Goal: Task Accomplishment & Management: Manage account settings

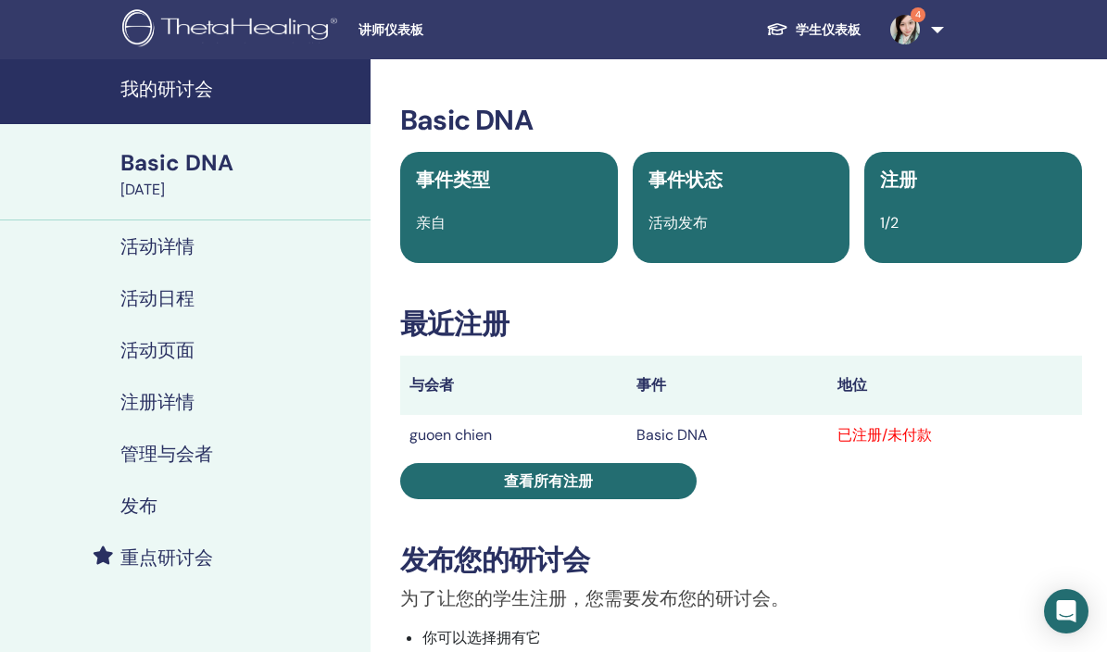
drag, startPoint x: 0, startPoint y: 0, endPoint x: 719, endPoint y: 77, distance: 722.8
click at [682, 119] on h3 "Basic DNA" at bounding box center [741, 120] width 682 height 33
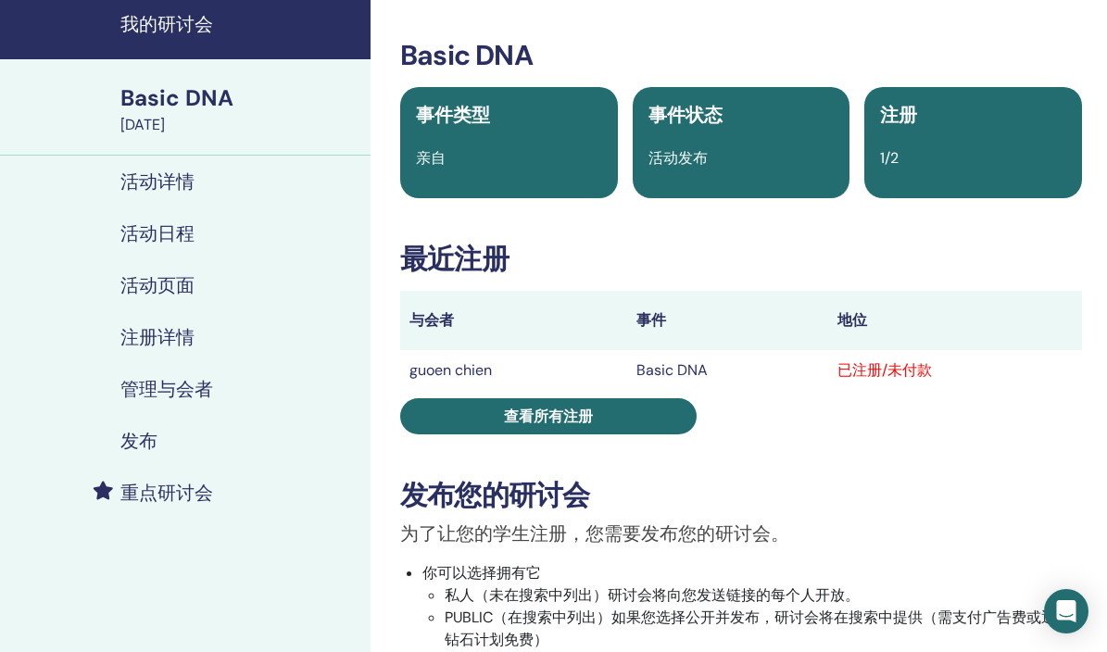
scroll to position [74, 0]
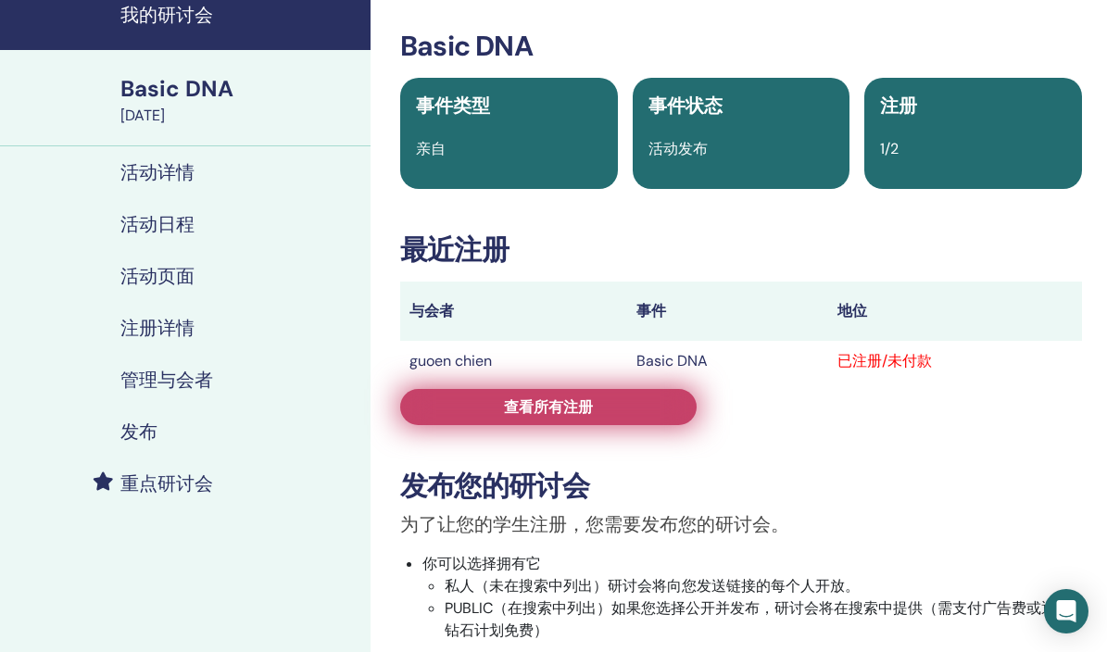
click at [595, 399] on link "查看所有注册" at bounding box center [548, 407] width 296 height 36
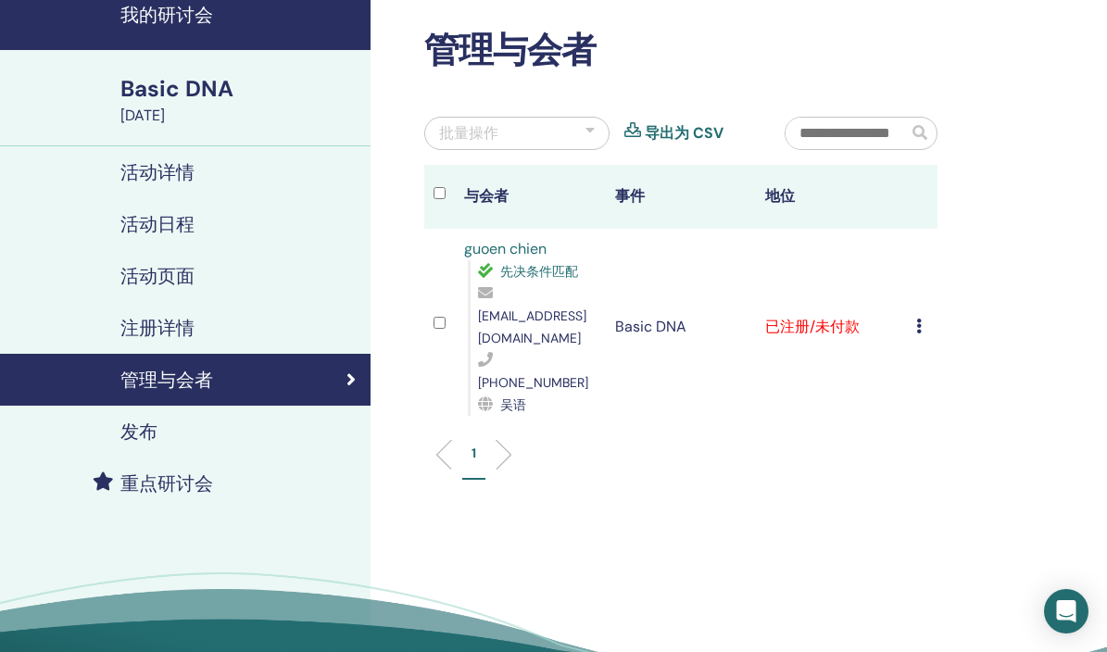
click at [913, 314] on td "取消注册 不自动认证 标记为已付费 标记为未付款 标记为缺席 完成并认证 下载证书" at bounding box center [922, 327] width 31 height 196
click at [914, 308] on td "取消注册 不自动认证 标记为已付费 标记为未付款 标记为缺席 完成并认证 下载证书" at bounding box center [922, 327] width 31 height 196
click at [921, 319] on icon at bounding box center [919, 326] width 6 height 15
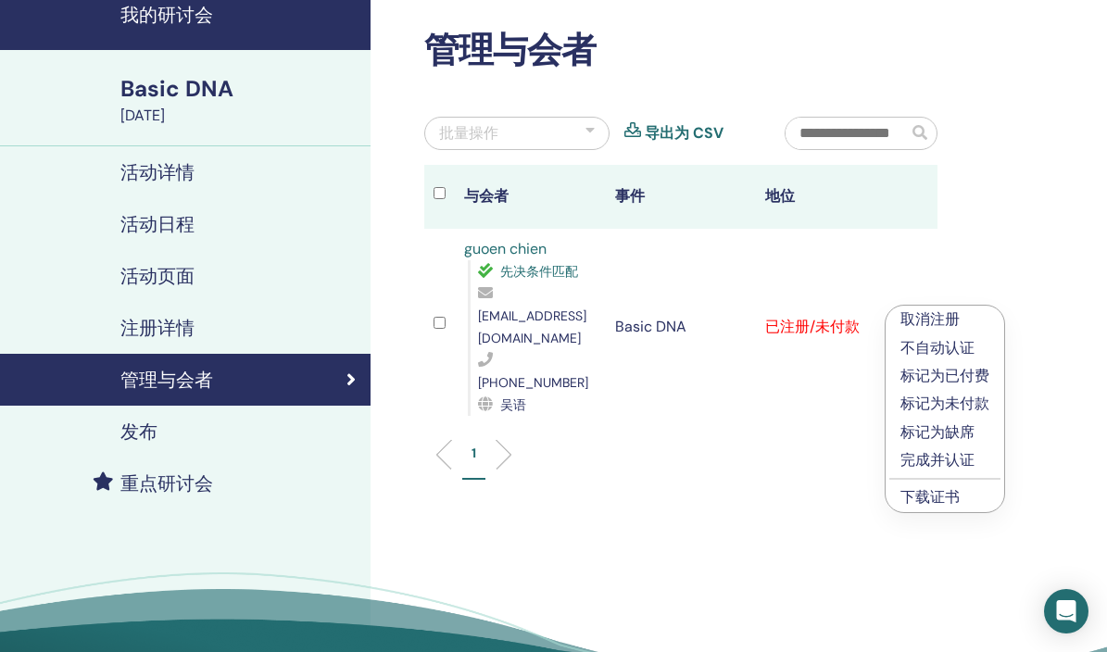
click at [931, 457] on p "完成并认证" at bounding box center [944, 460] width 89 height 22
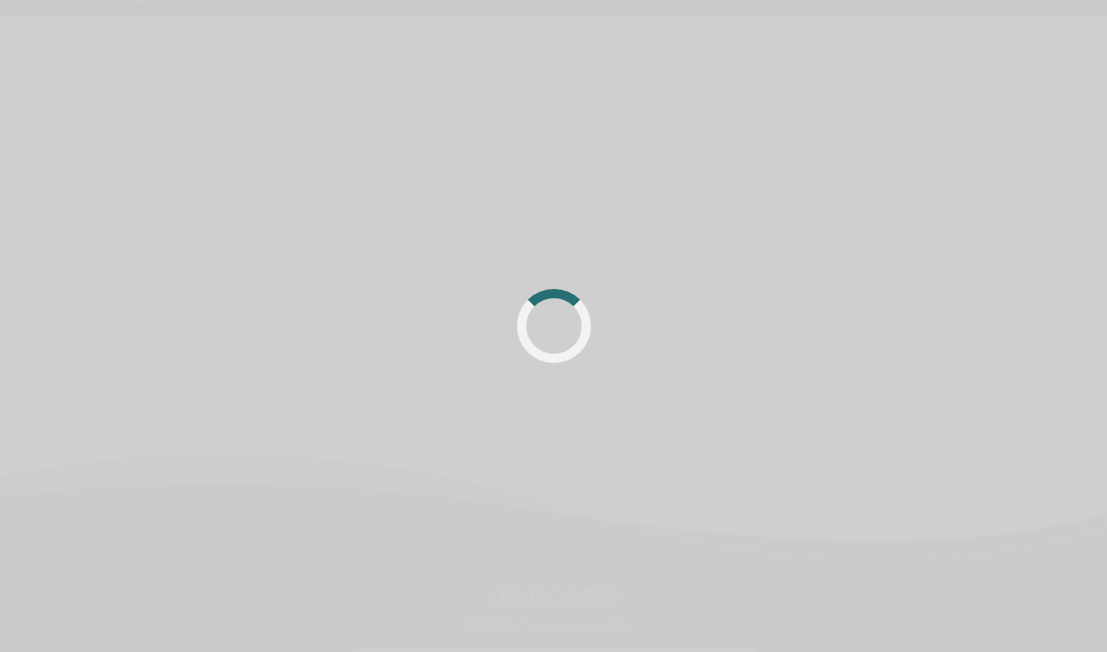
scroll to position [74, 0]
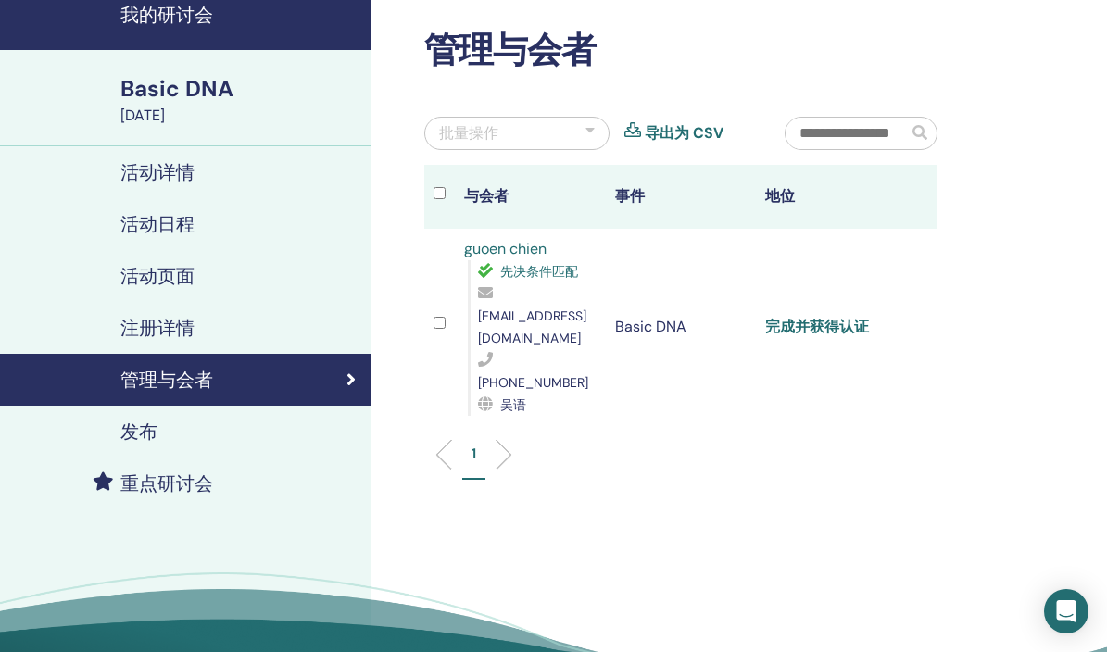
click at [822, 317] on link "完成并获得认证" at bounding box center [817, 326] width 104 height 19
click at [829, 317] on link "完成并获得认证" at bounding box center [817, 326] width 104 height 19
click at [795, 317] on link "完成并获得认证" at bounding box center [817, 326] width 104 height 19
click at [179, 194] on link "活动详情" at bounding box center [185, 172] width 370 height 52
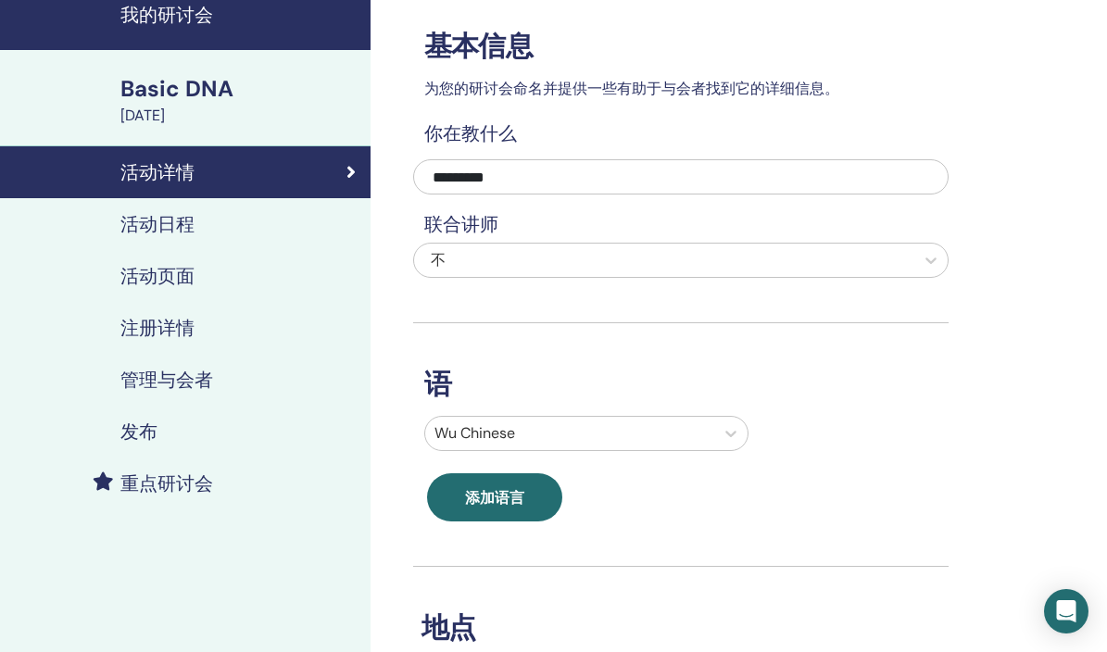
click at [165, 437] on div "发布" at bounding box center [185, 431] width 341 height 22
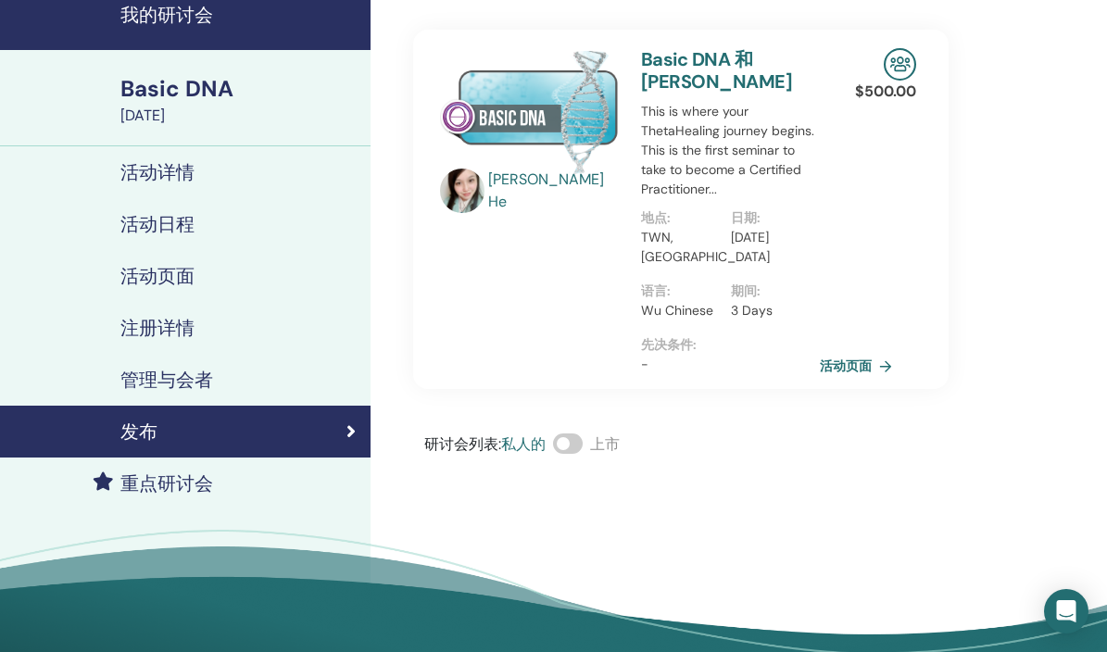
click at [177, 400] on link "管理与会者" at bounding box center [185, 380] width 370 height 52
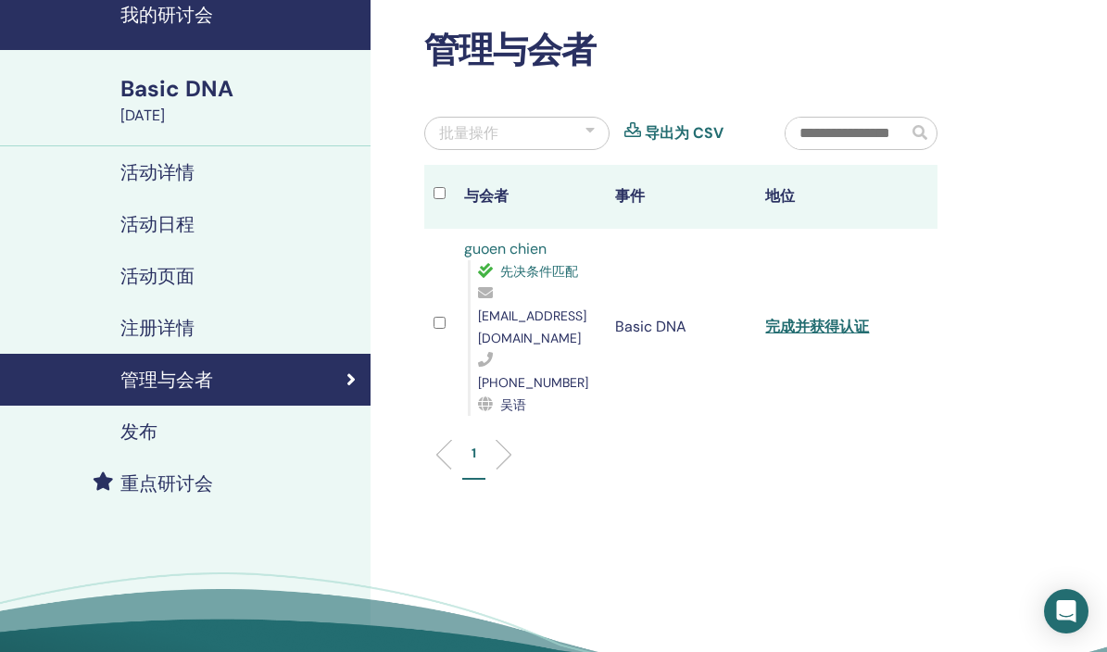
click at [831, 319] on td "完成并获得认证" at bounding box center [831, 327] width 151 height 196
click at [831, 317] on link "完成并获得认证" at bounding box center [817, 326] width 104 height 19
